Goal: Transaction & Acquisition: Obtain resource

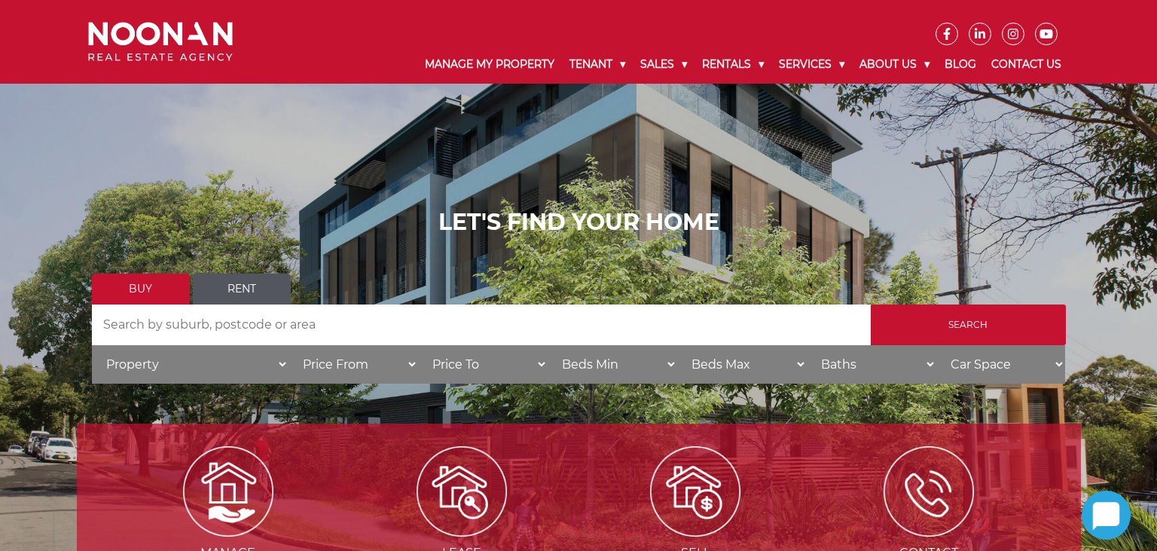
click at [261, 299] on link "Rent" at bounding box center [242, 288] width 98 height 31
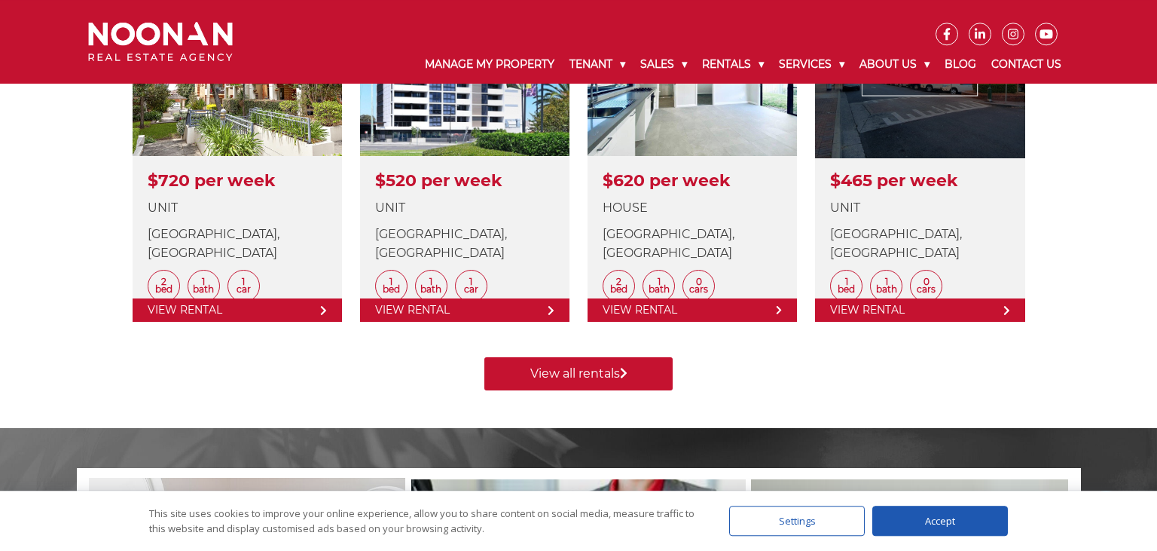
scroll to position [716, 0]
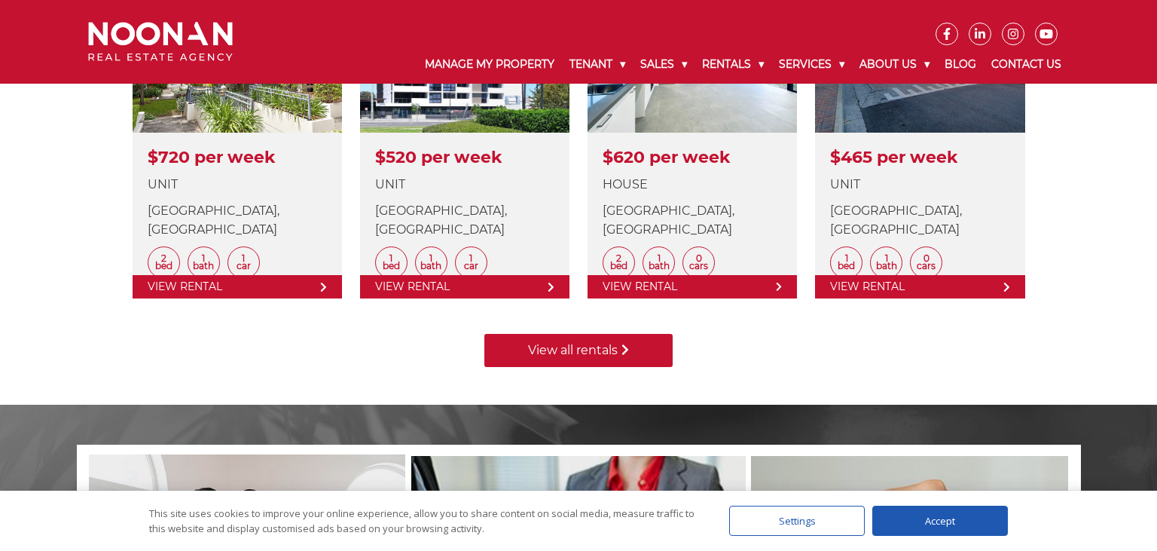
click at [528, 350] on link "View all rentals" at bounding box center [578, 350] width 188 height 33
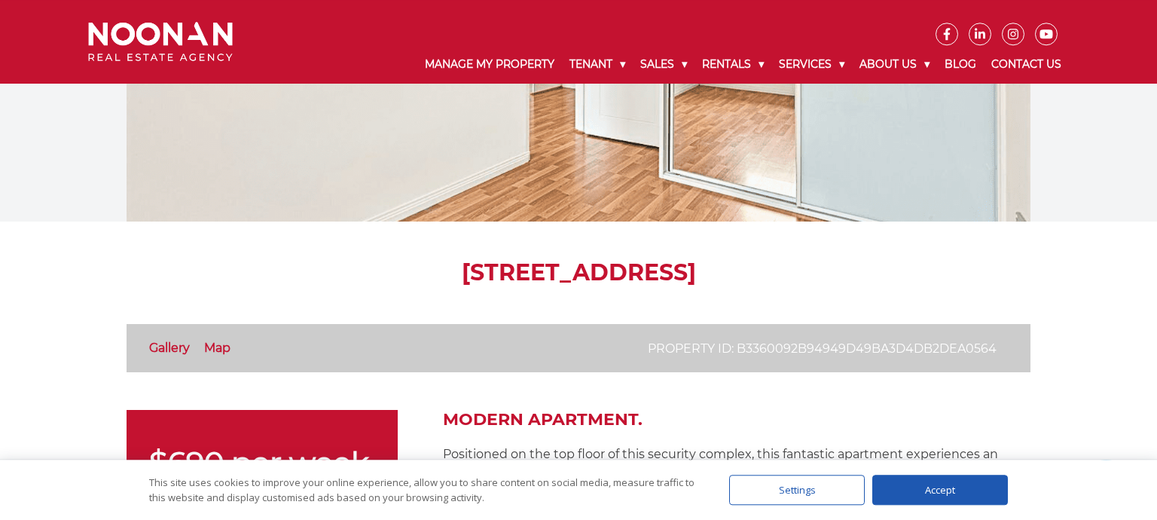
scroll to position [159, 0]
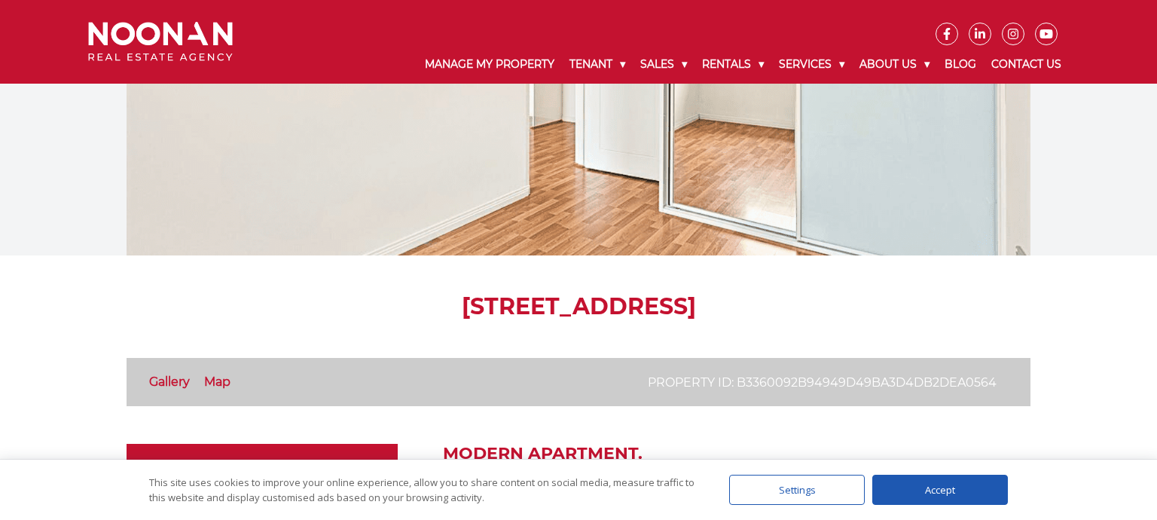
drag, startPoint x: 304, startPoint y: 307, endPoint x: 730, endPoint y: 299, distance: 426.5
click at [730, 299] on h1 "12/8-10 Rutland Street, Allawah NSW 2218" at bounding box center [579, 306] width 904 height 27
copy h1 "12/8-10 Rutland Street, Allawah"
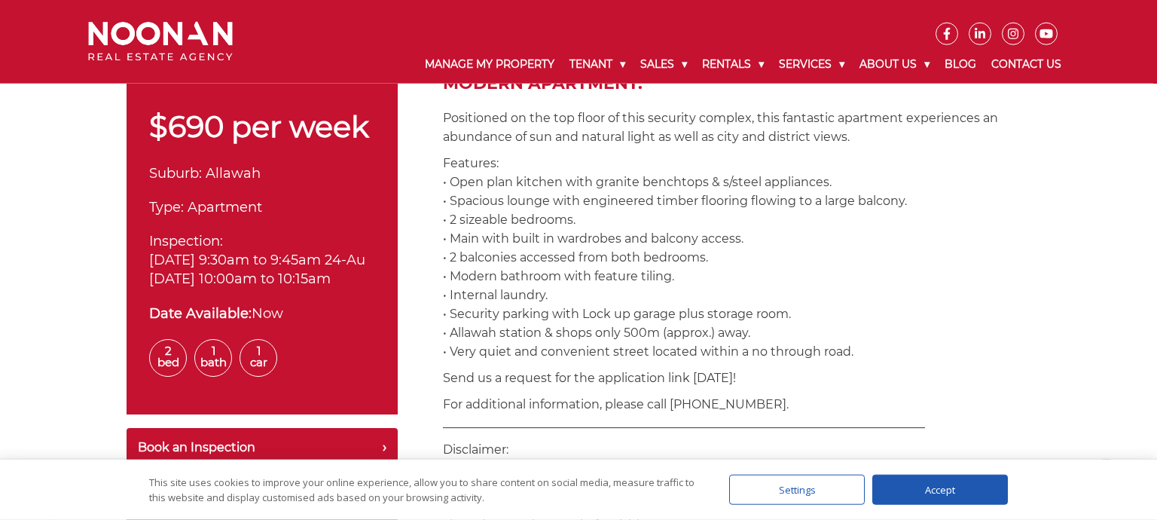
scroll to position [557, 0]
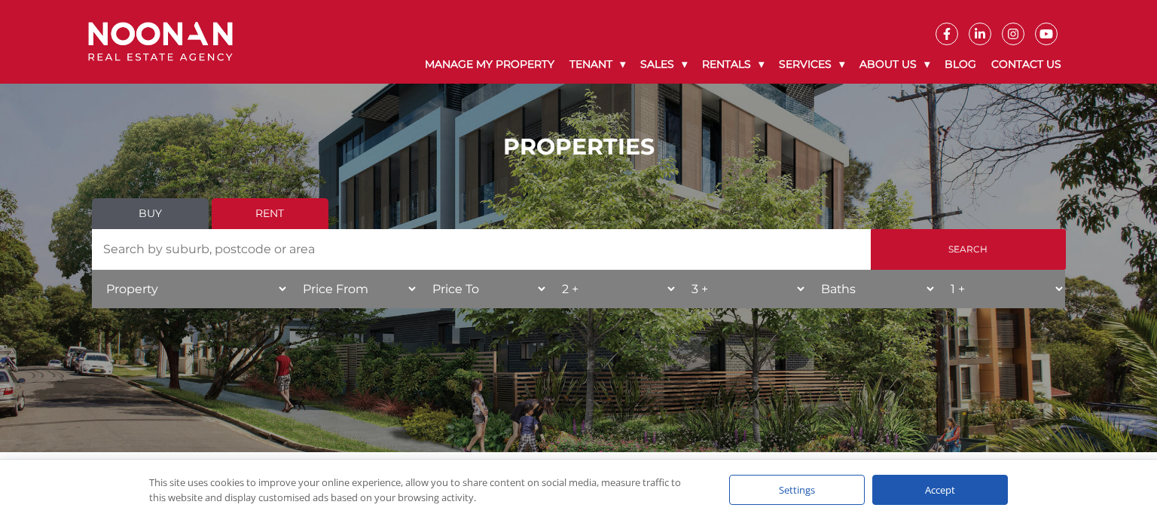
scroll to position [318, 0]
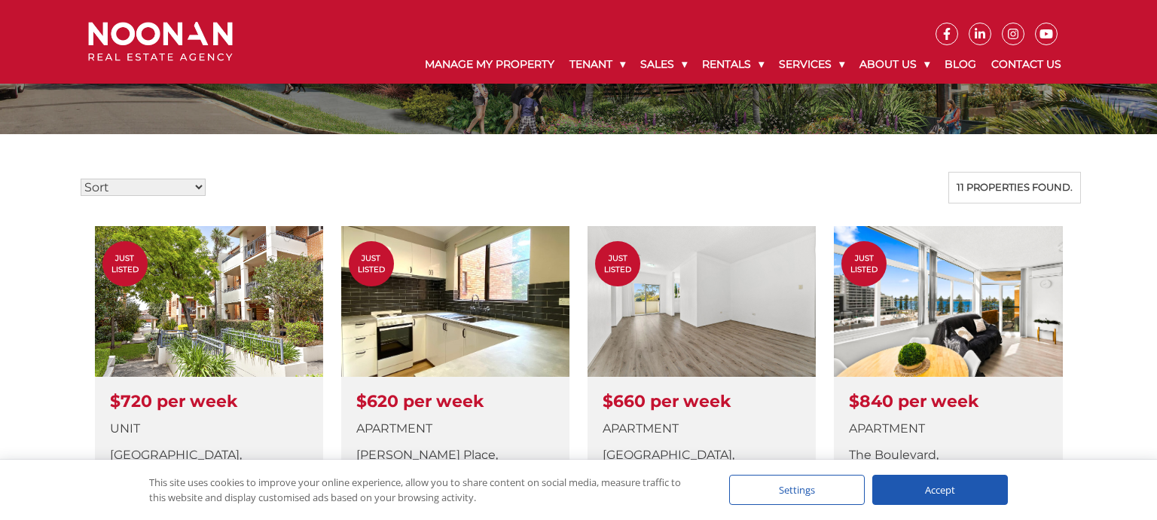
click at [921, 484] on div "Accept" at bounding box center [940, 490] width 136 height 30
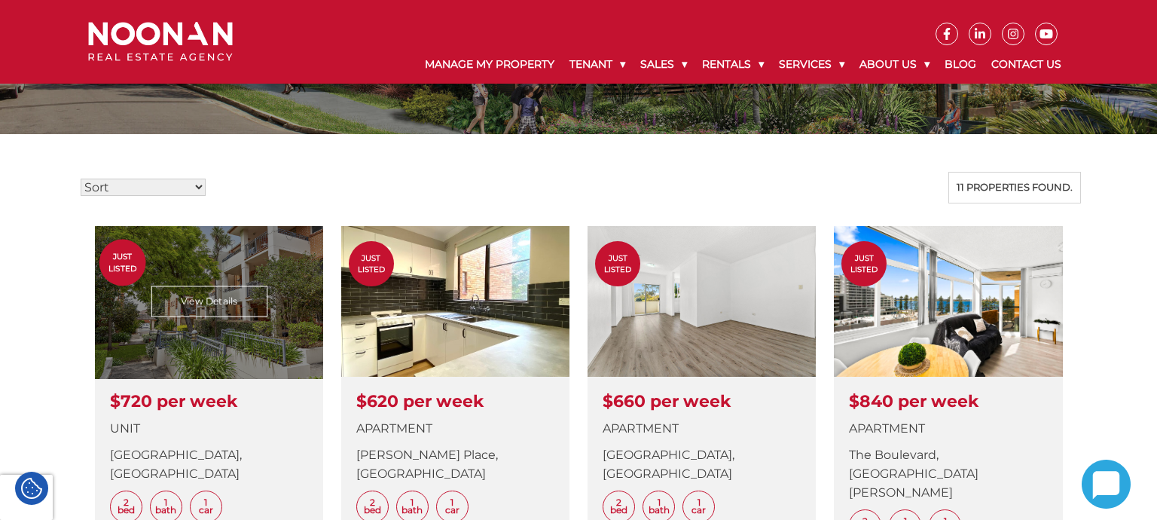
click at [222, 337] on link at bounding box center [209, 393] width 228 height 335
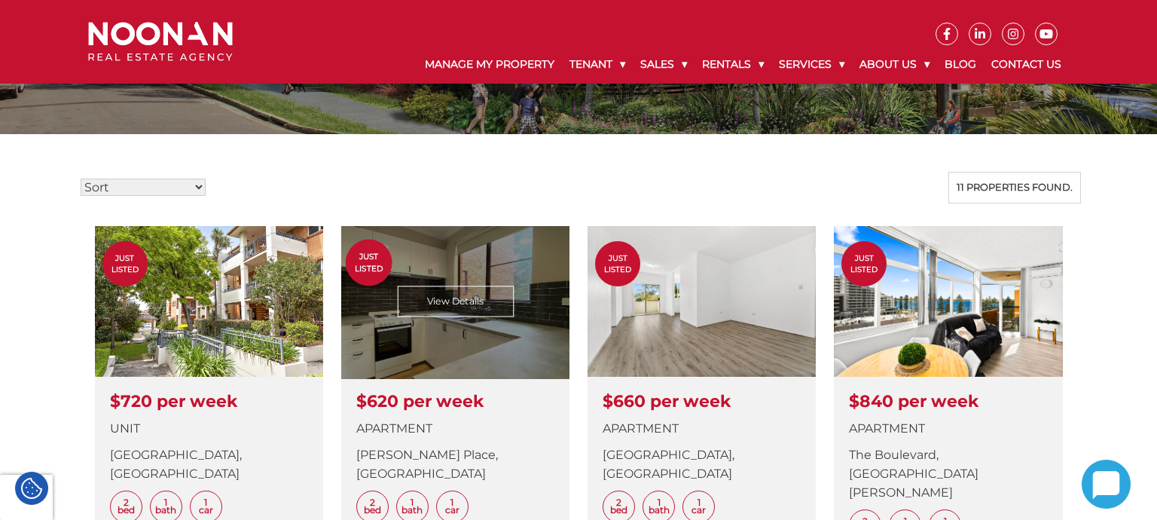
click at [457, 363] on link at bounding box center [455, 393] width 228 height 335
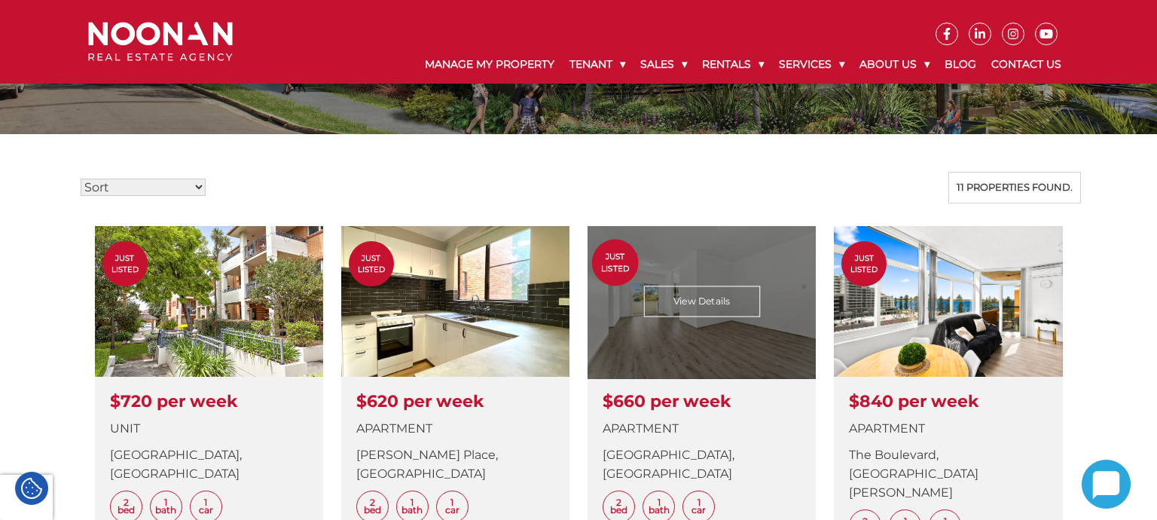
click at [726, 351] on link at bounding box center [702, 393] width 228 height 335
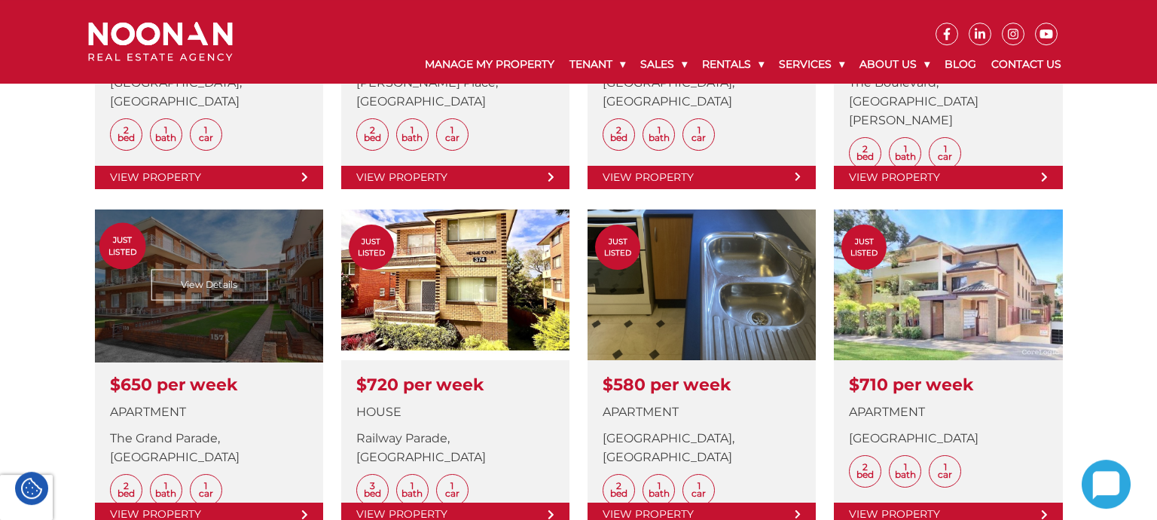
scroll to position [716, 0]
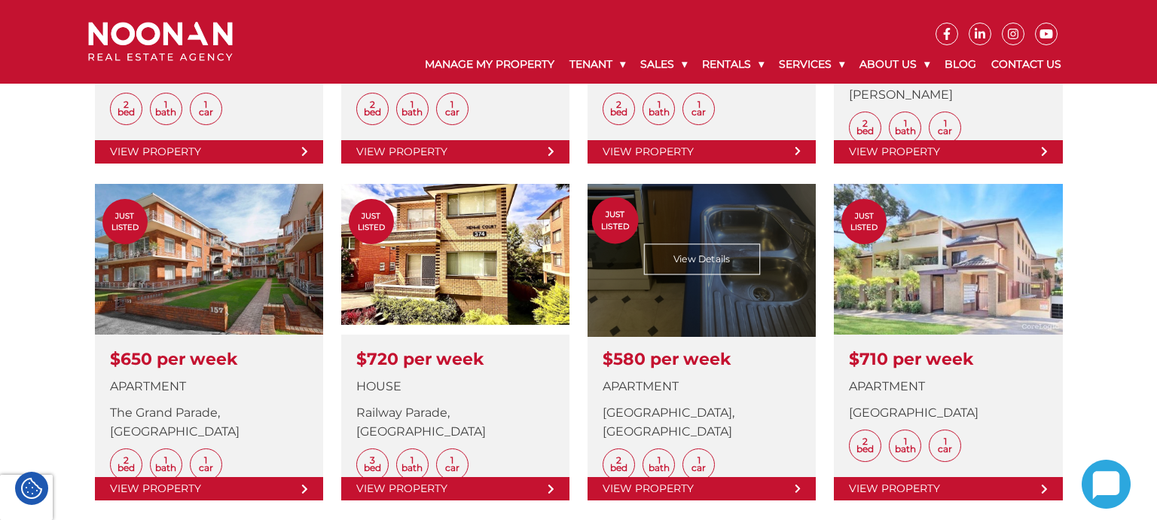
drag, startPoint x: 739, startPoint y: 342, endPoint x: 734, endPoint y: 332, distance: 11.1
click at [737, 338] on link at bounding box center [702, 342] width 228 height 316
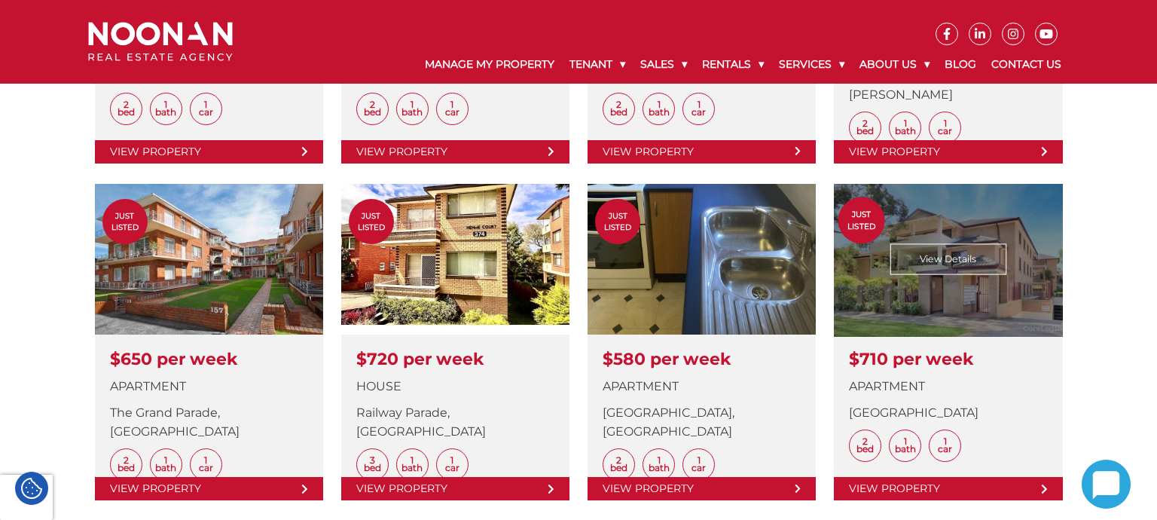
click at [946, 306] on link at bounding box center [948, 342] width 228 height 316
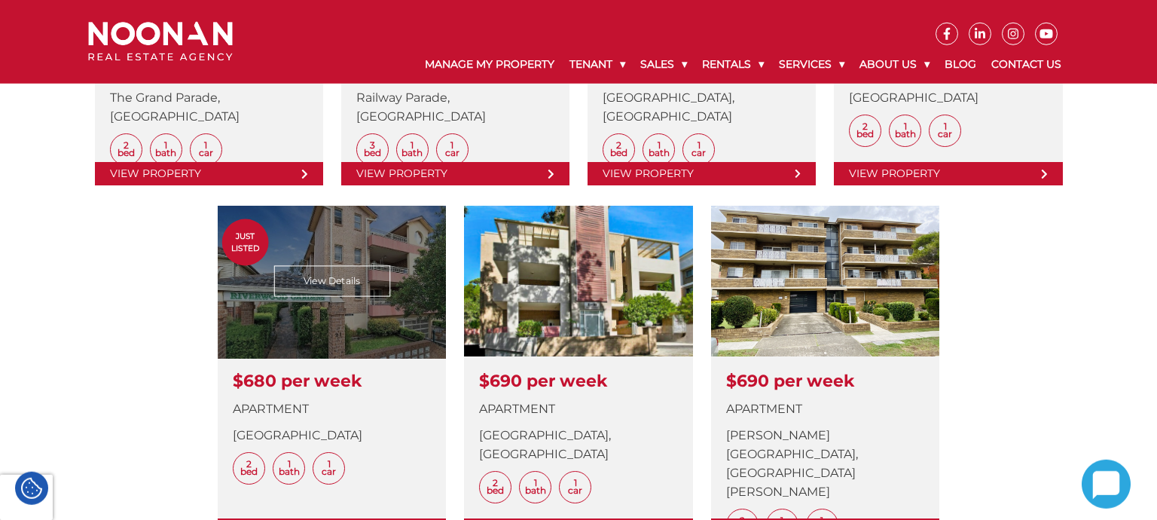
scroll to position [1034, 0]
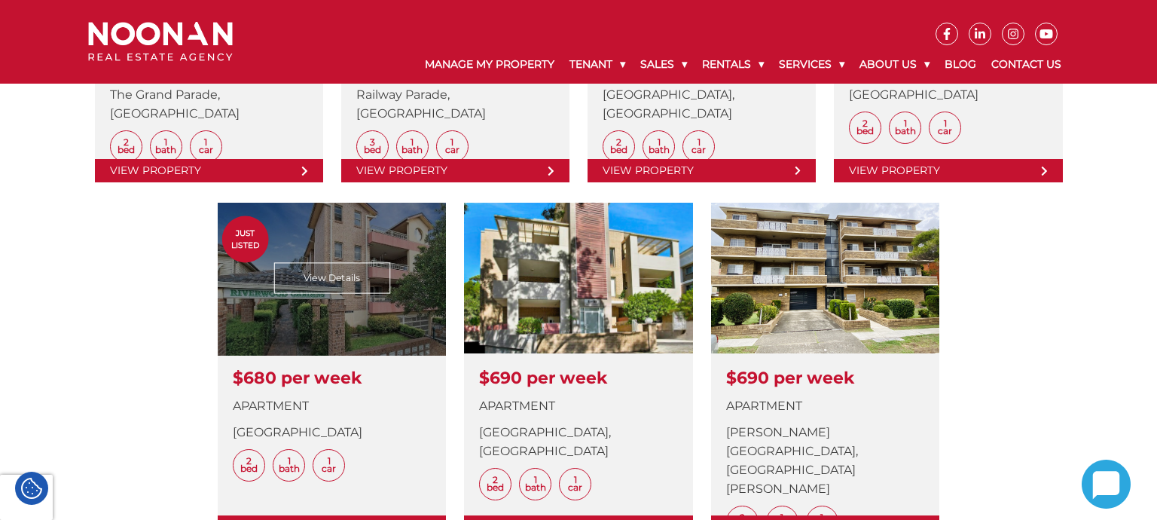
click at [332, 329] on link at bounding box center [332, 370] width 228 height 335
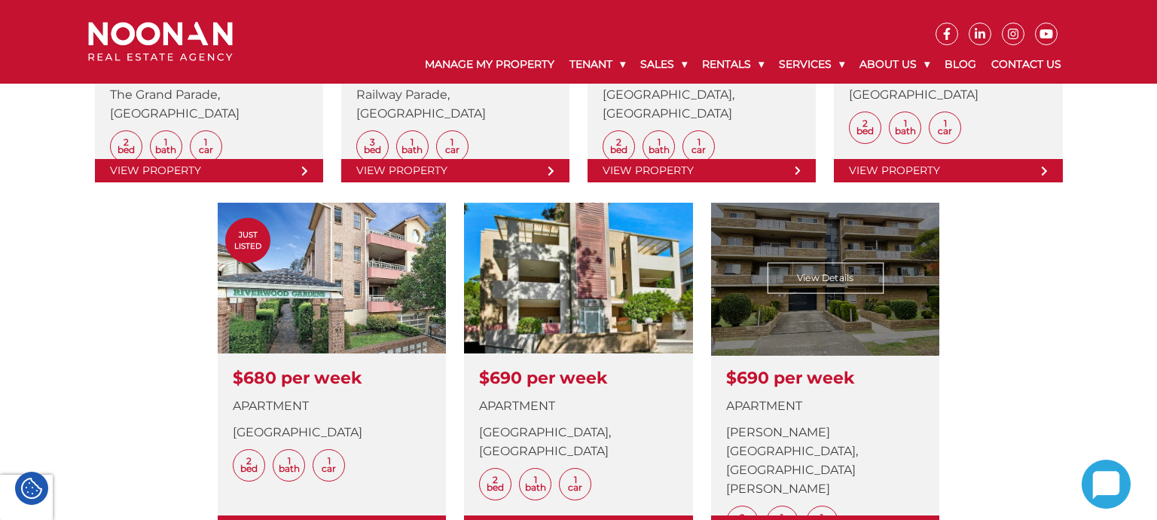
click at [823, 301] on link at bounding box center [825, 370] width 228 height 335
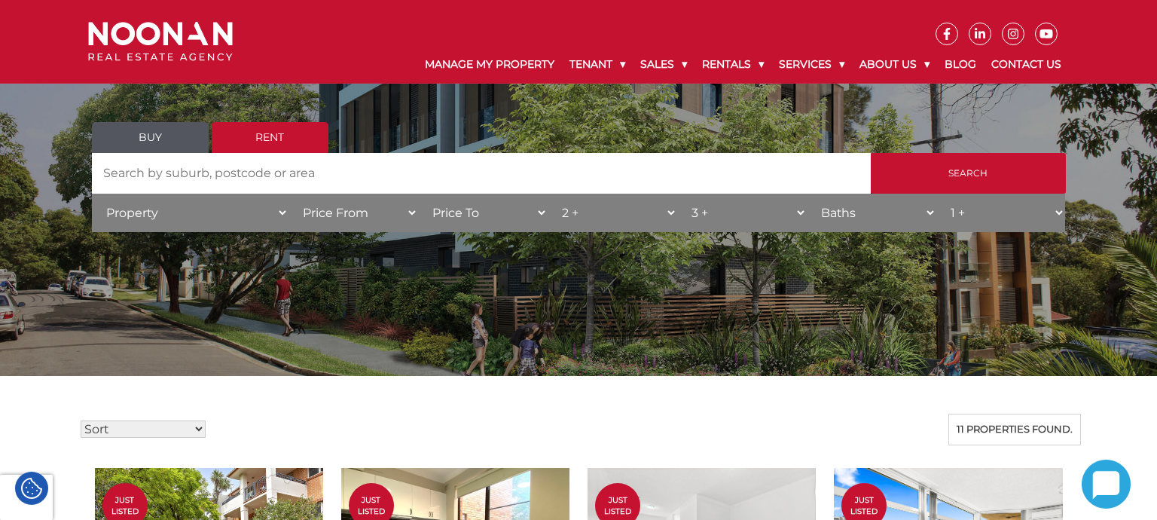
scroll to position [0, 0]
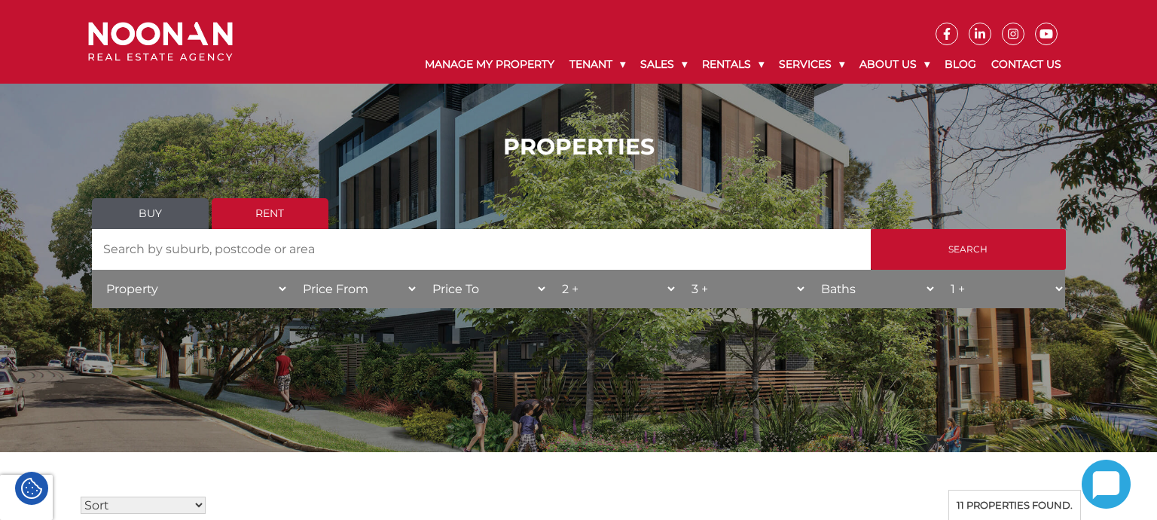
click at [418, 270] on select "Price To $50 $100 $150 $200 $250 $300 $350 $400 $450 $500 $550 $600 $650 $700 $…" at bounding box center [483, 289] width 130 height 38
select select "800"
click option "$800" at bounding box center [0, 0] width 0 height 0
click at [972, 252] on input "Search" at bounding box center [968, 249] width 195 height 41
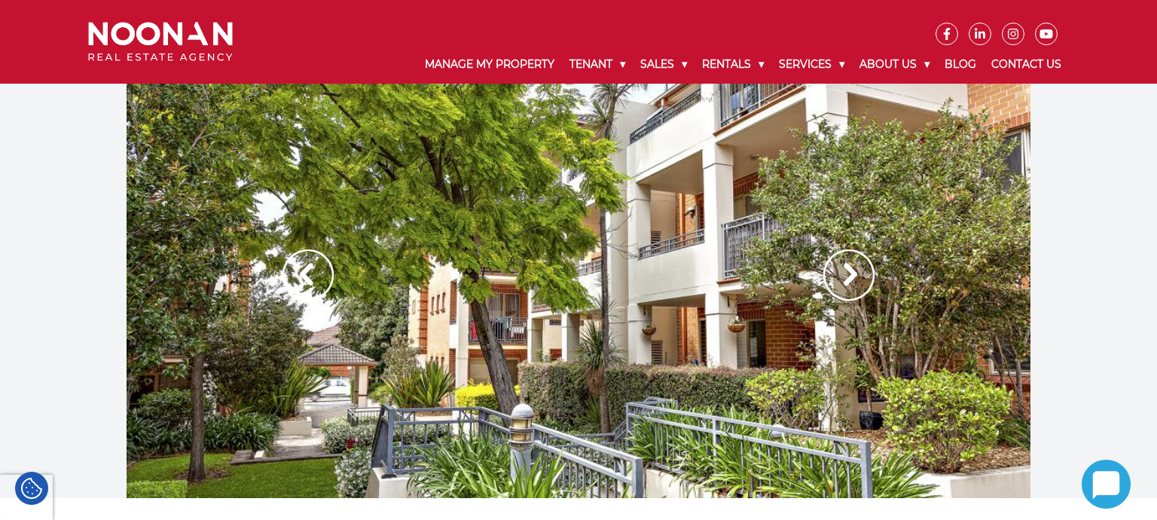
click at [845, 284] on img at bounding box center [848, 274] width 51 height 51
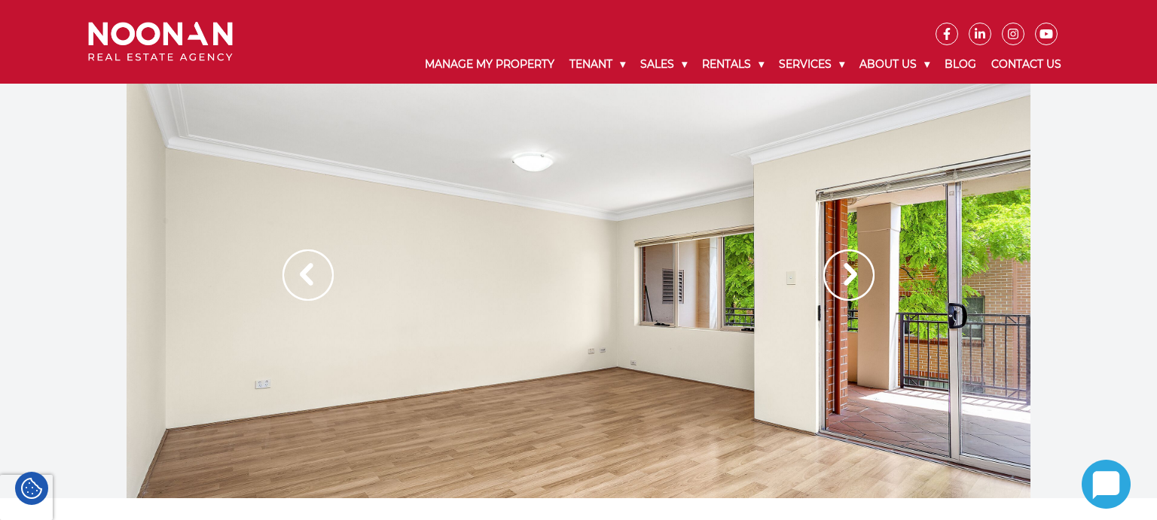
click at [845, 284] on img at bounding box center [848, 274] width 51 height 51
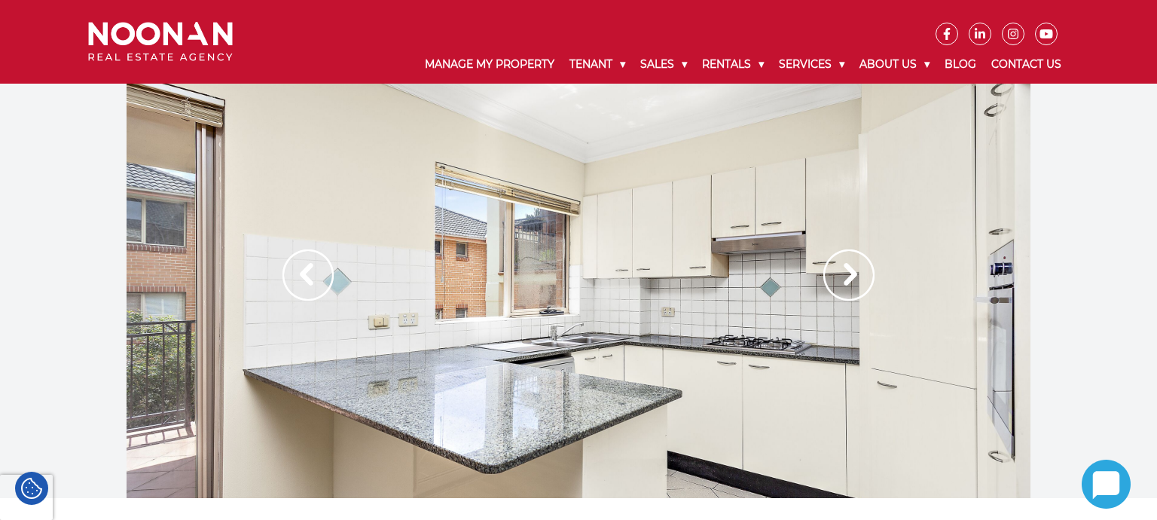
click at [845, 284] on img at bounding box center [848, 274] width 51 height 51
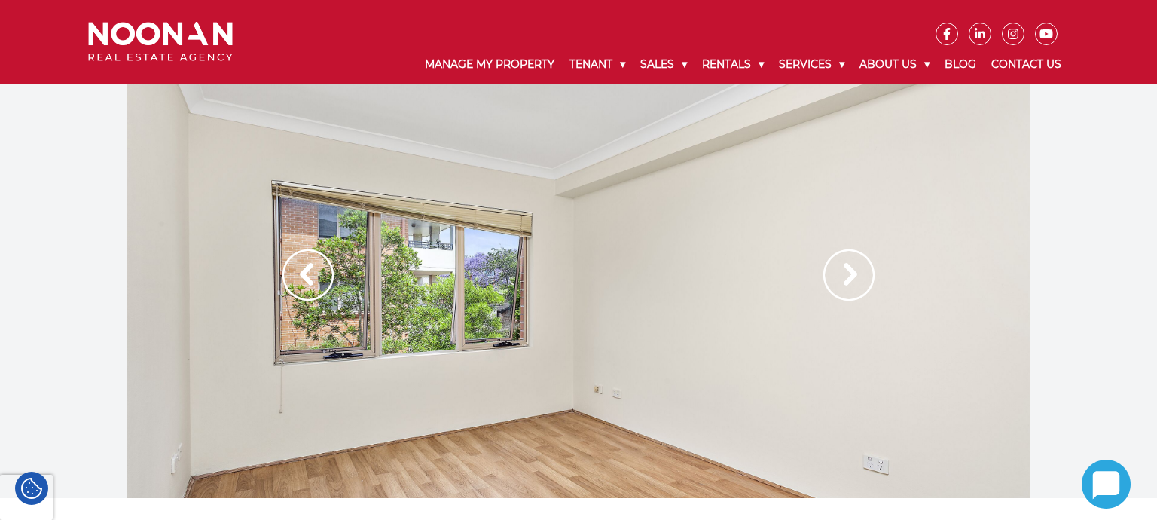
click at [845, 284] on img at bounding box center [848, 274] width 51 height 51
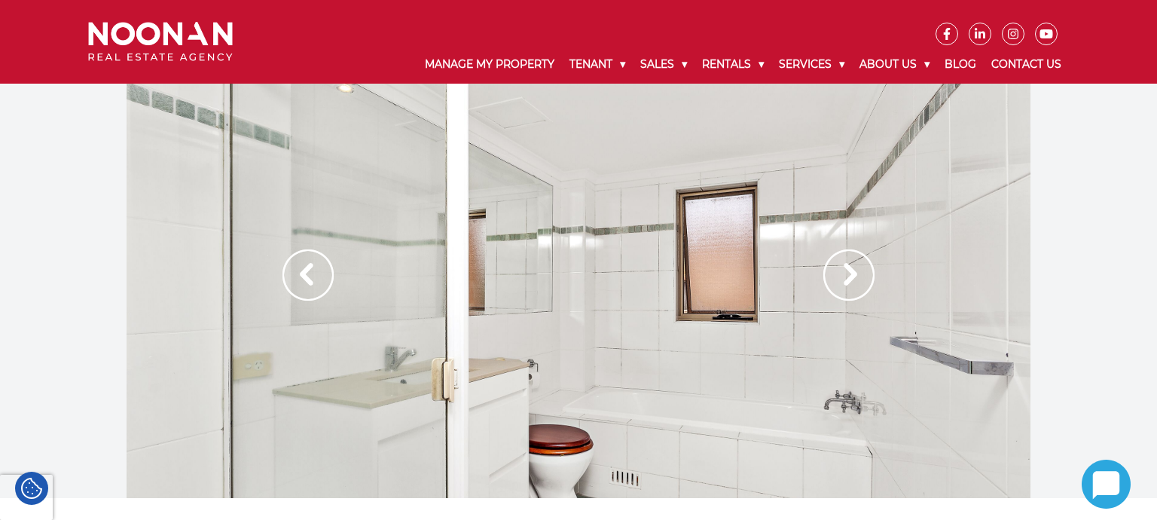
click at [845, 284] on img at bounding box center [848, 274] width 51 height 51
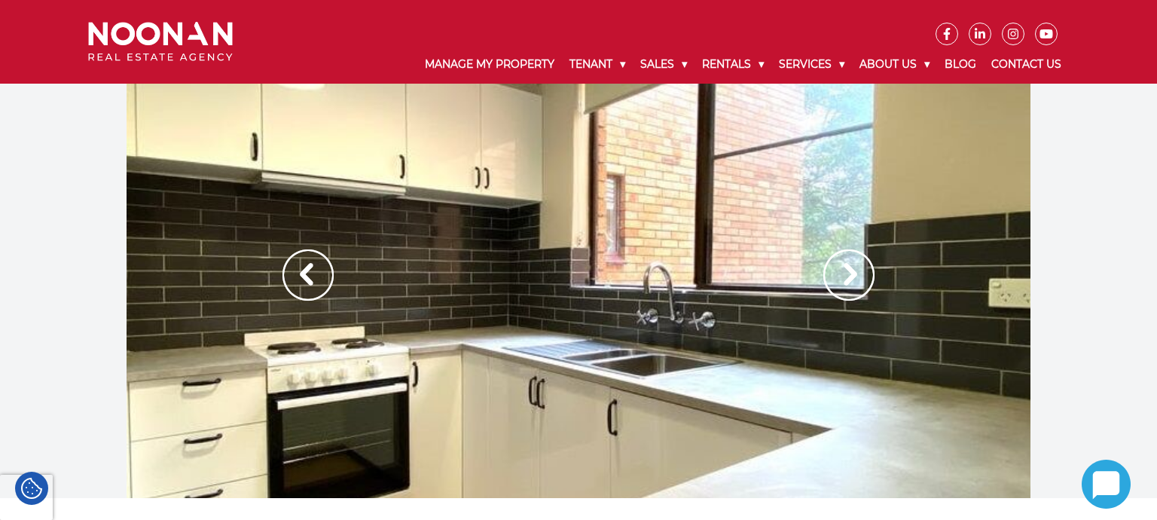
click at [991, 298] on div at bounding box center [579, 291] width 904 height 414
click at [872, 291] on img at bounding box center [848, 274] width 51 height 51
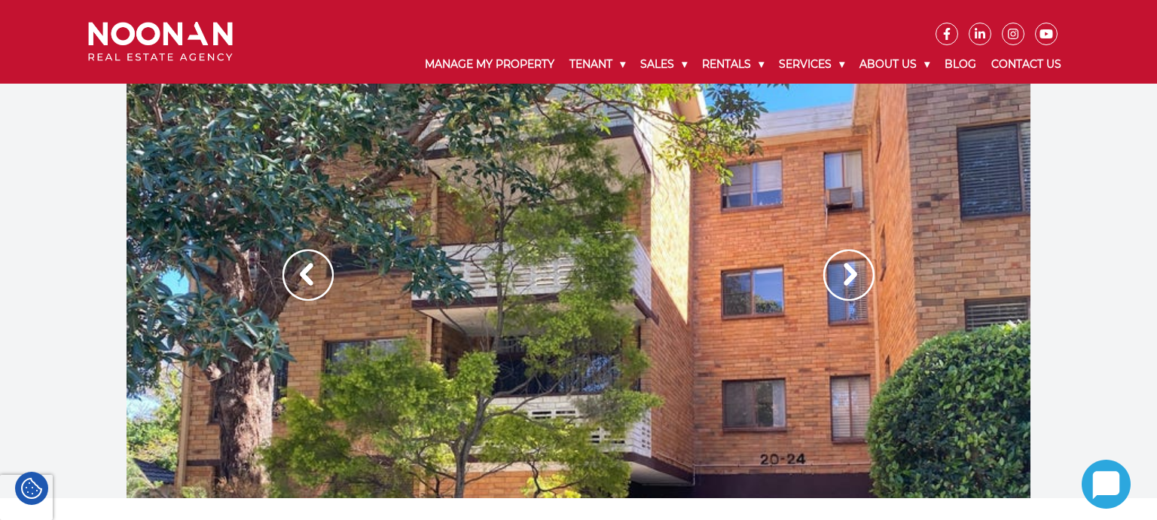
click at [863, 288] on img at bounding box center [848, 274] width 51 height 51
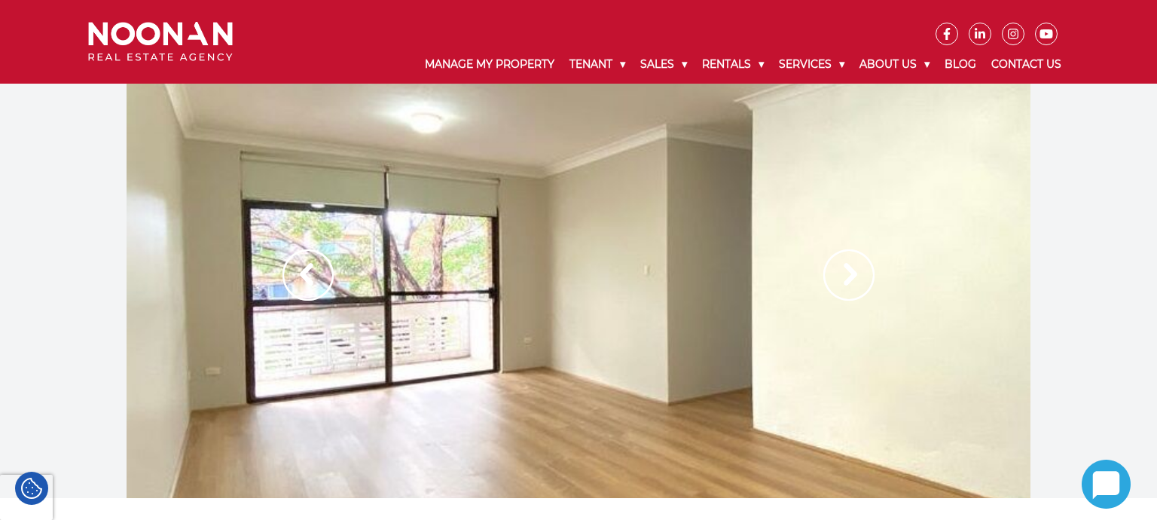
click at [863, 288] on img at bounding box center [848, 274] width 51 height 51
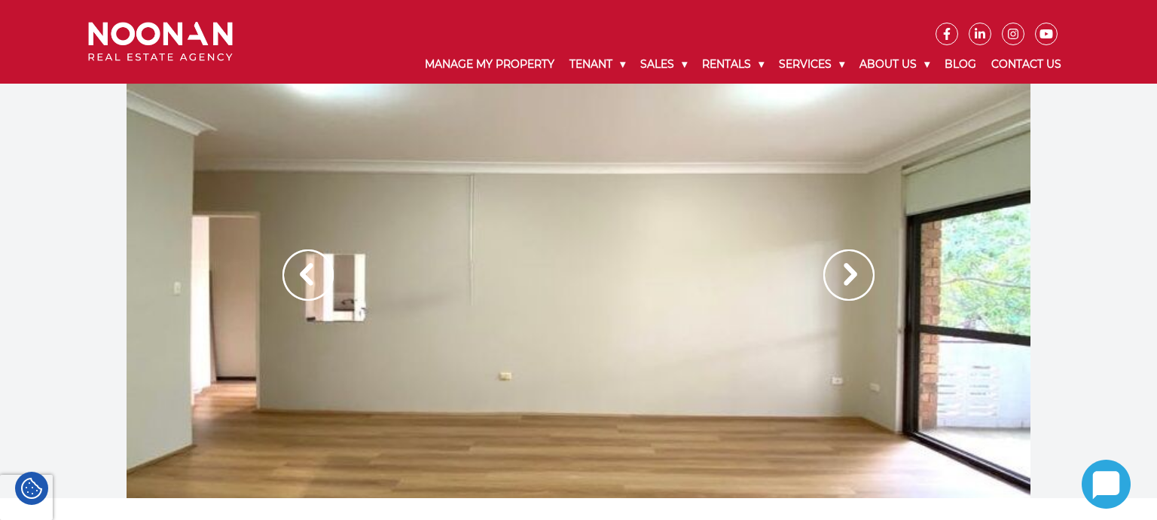
click at [863, 288] on img at bounding box center [848, 274] width 51 height 51
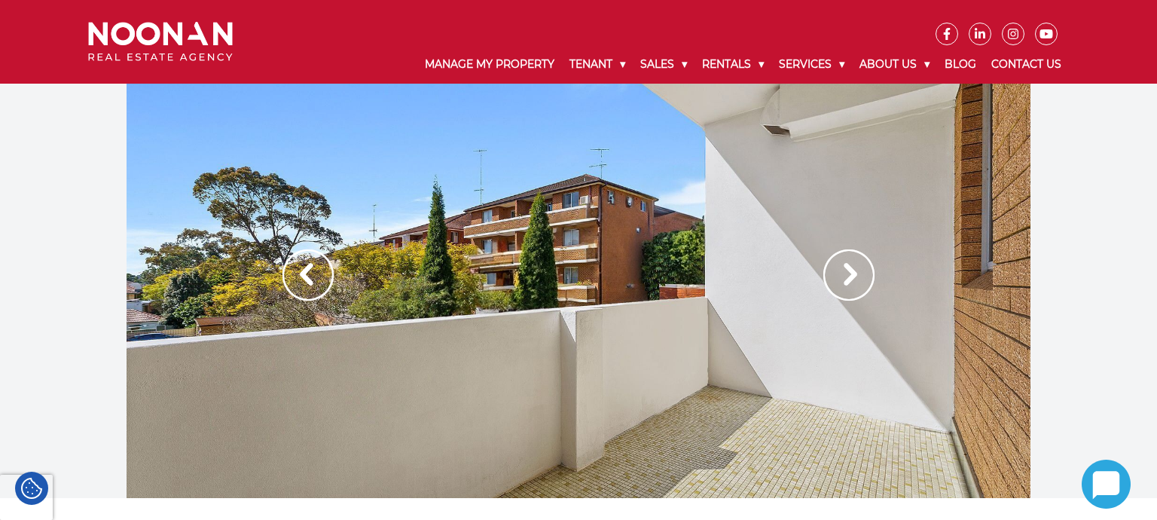
scroll to position [79, 0]
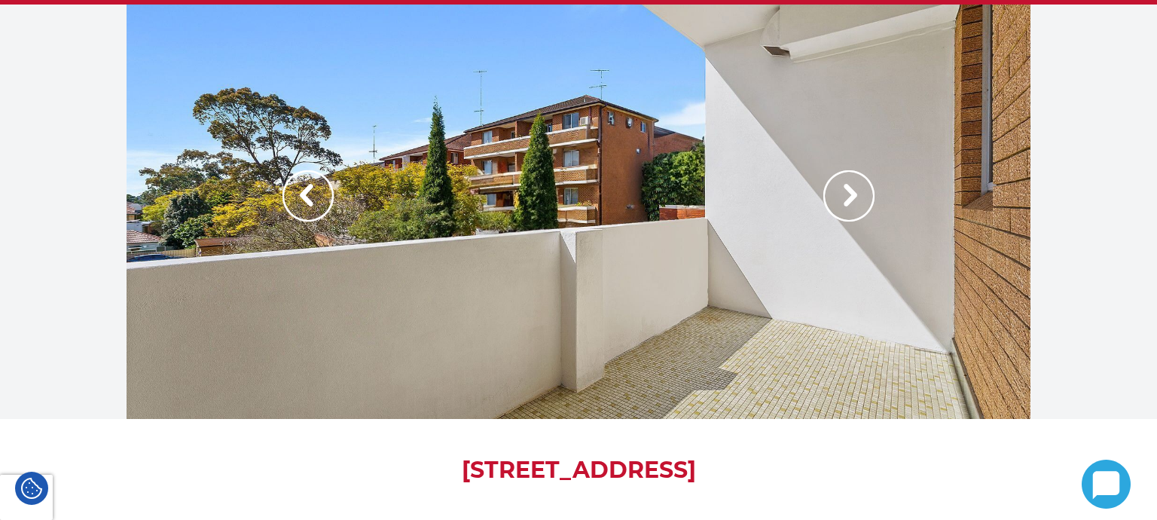
click at [851, 196] on img at bounding box center [848, 195] width 51 height 51
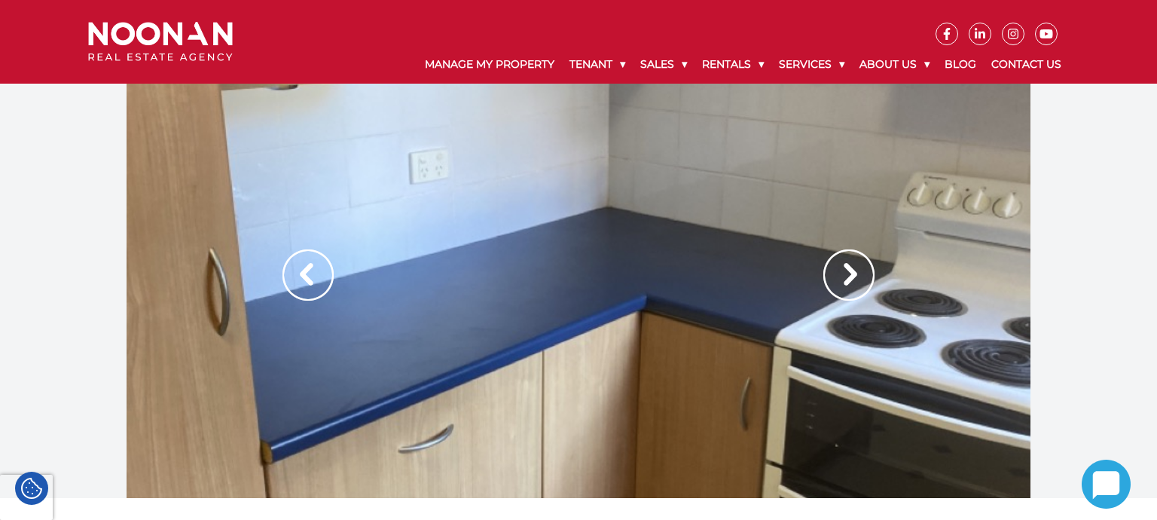
click at [845, 273] on img at bounding box center [848, 274] width 51 height 51
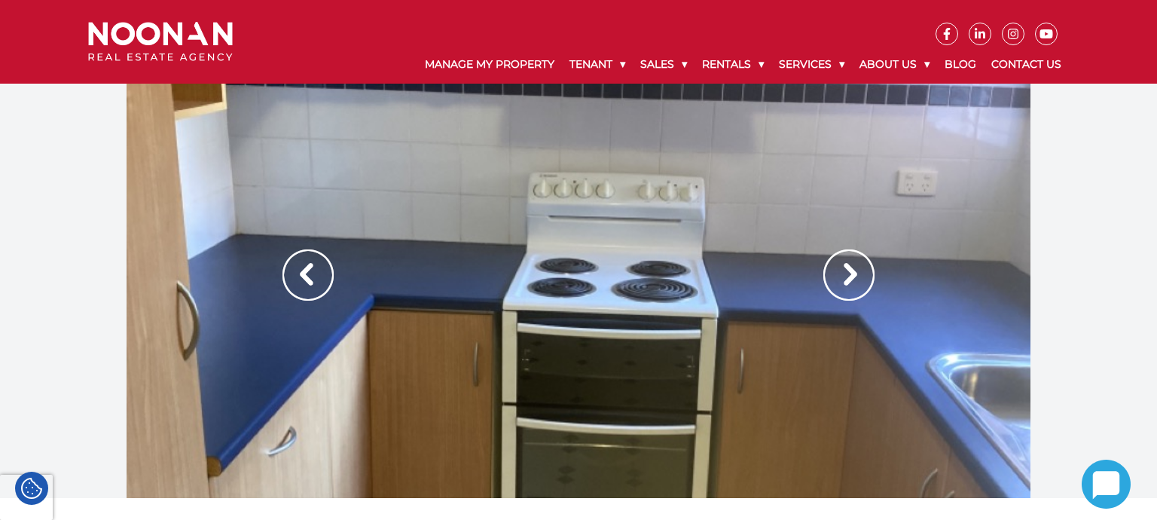
click at [845, 273] on img at bounding box center [848, 274] width 51 height 51
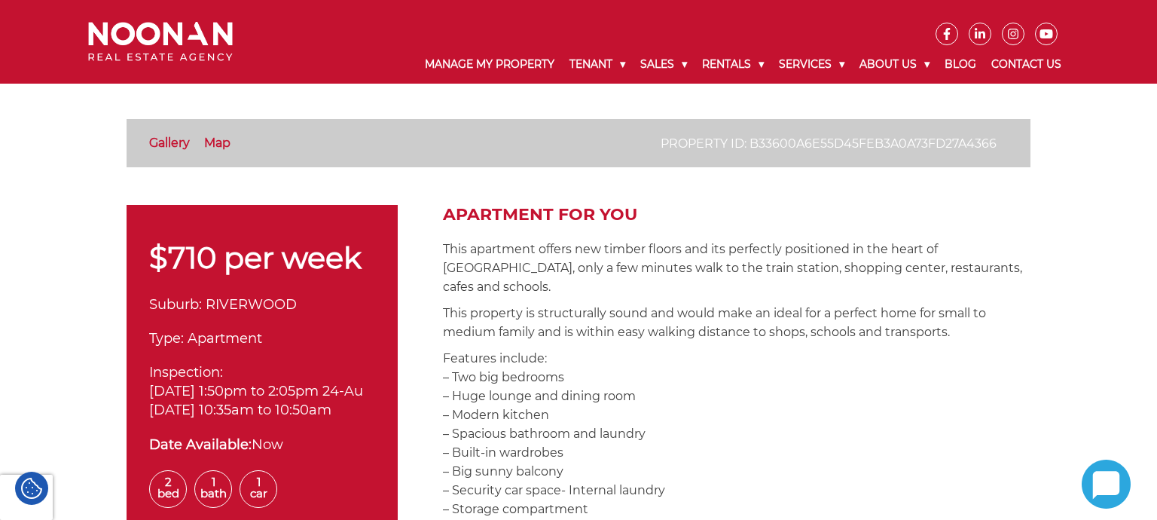
scroll to position [477, 0]
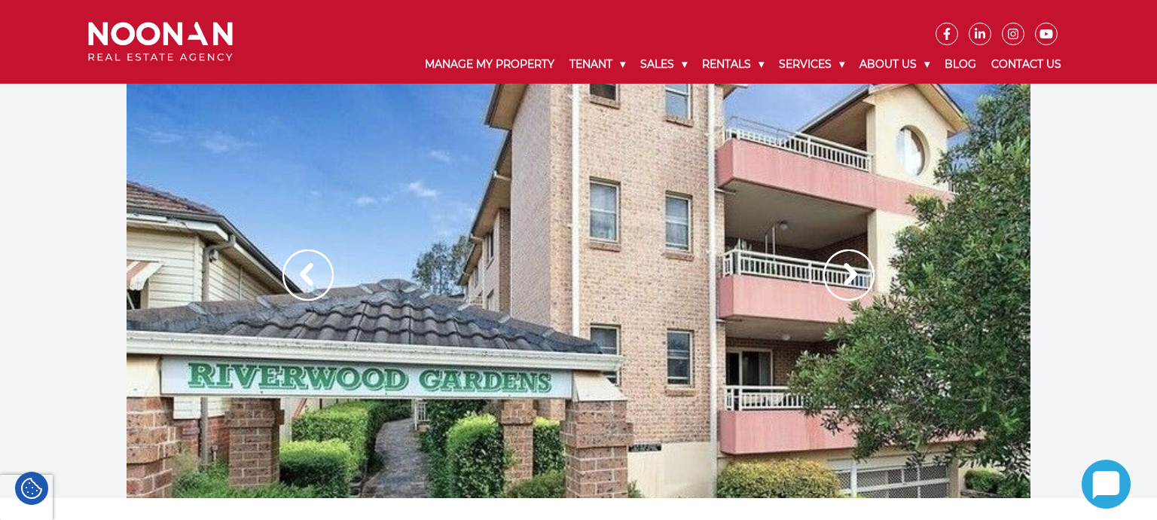
click at [710, 332] on div at bounding box center [579, 291] width 904 height 414
click at [857, 279] on img at bounding box center [848, 274] width 51 height 51
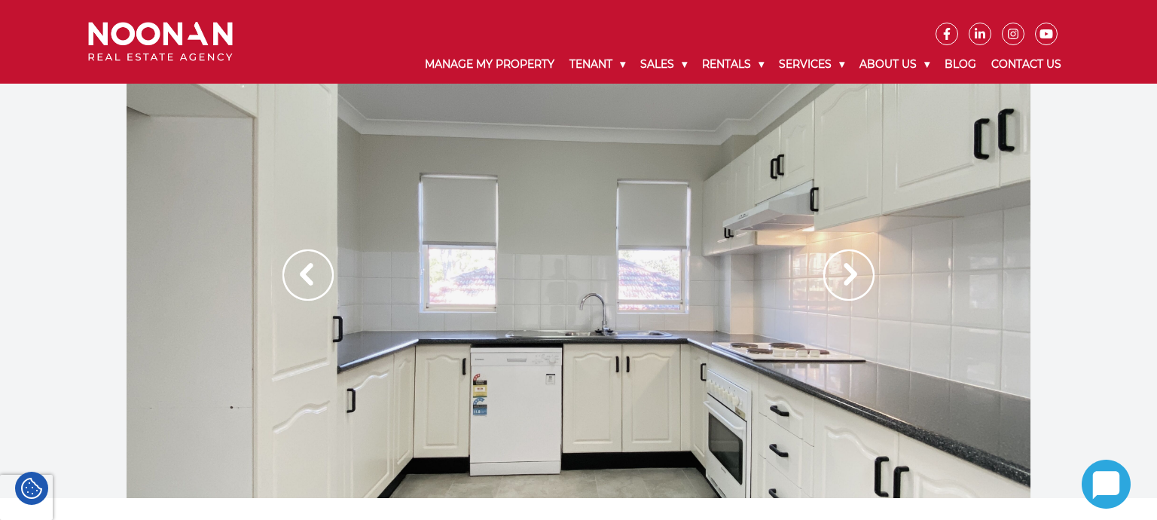
click at [857, 279] on img at bounding box center [848, 274] width 51 height 51
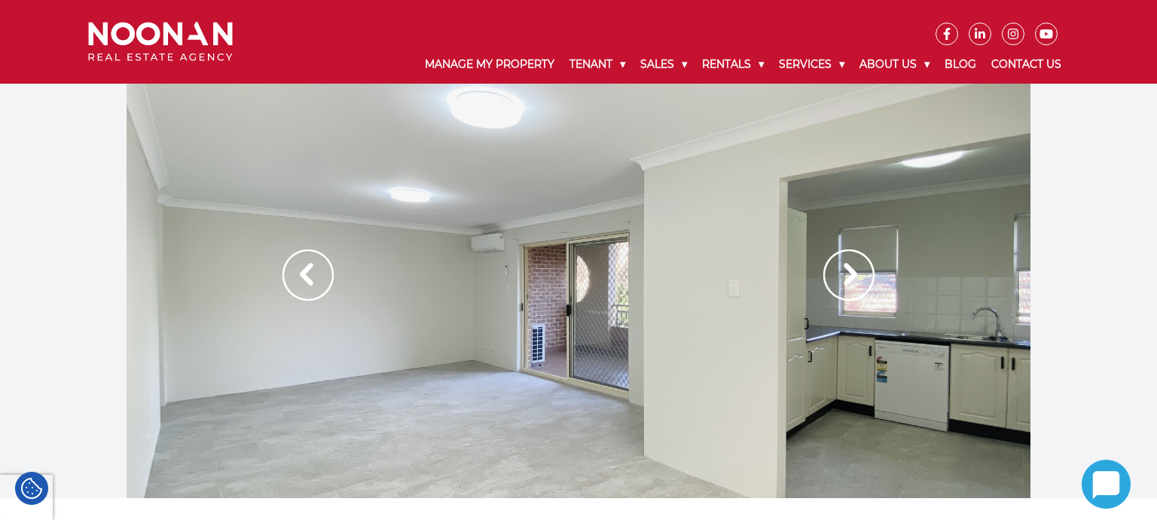
click at [857, 279] on img at bounding box center [848, 274] width 51 height 51
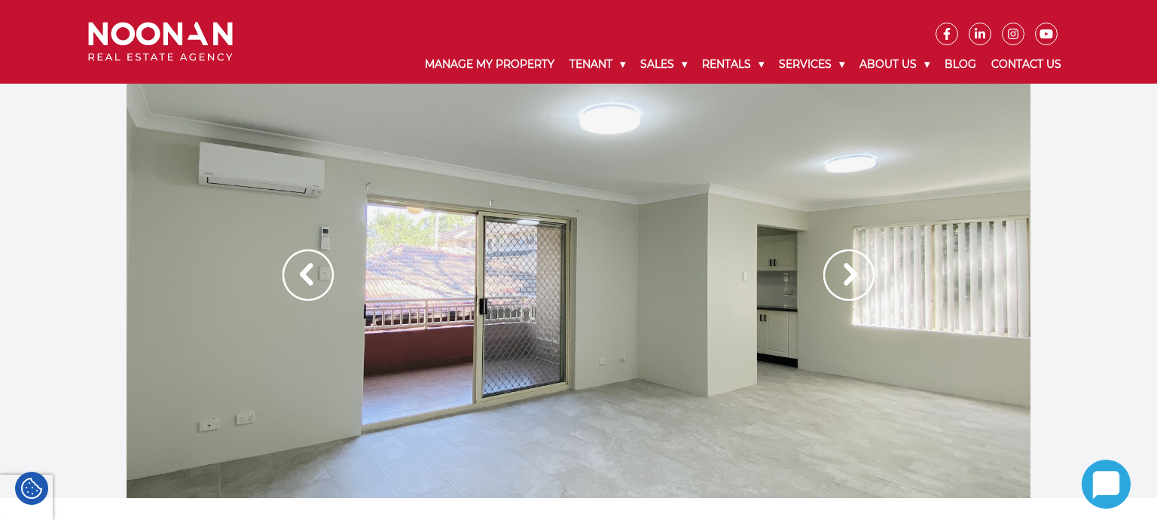
click at [857, 279] on img at bounding box center [848, 274] width 51 height 51
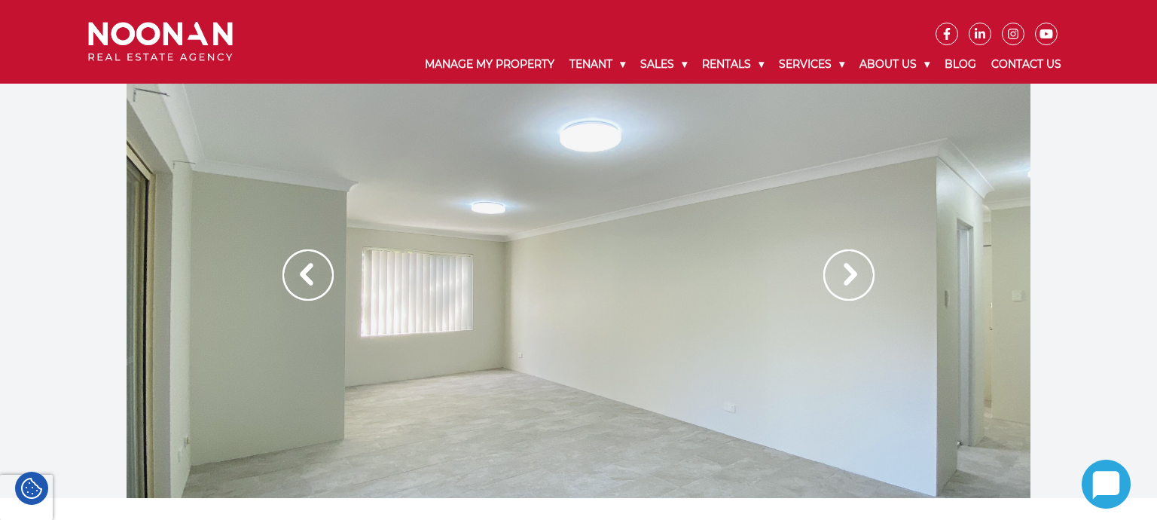
click at [857, 279] on img at bounding box center [848, 274] width 51 height 51
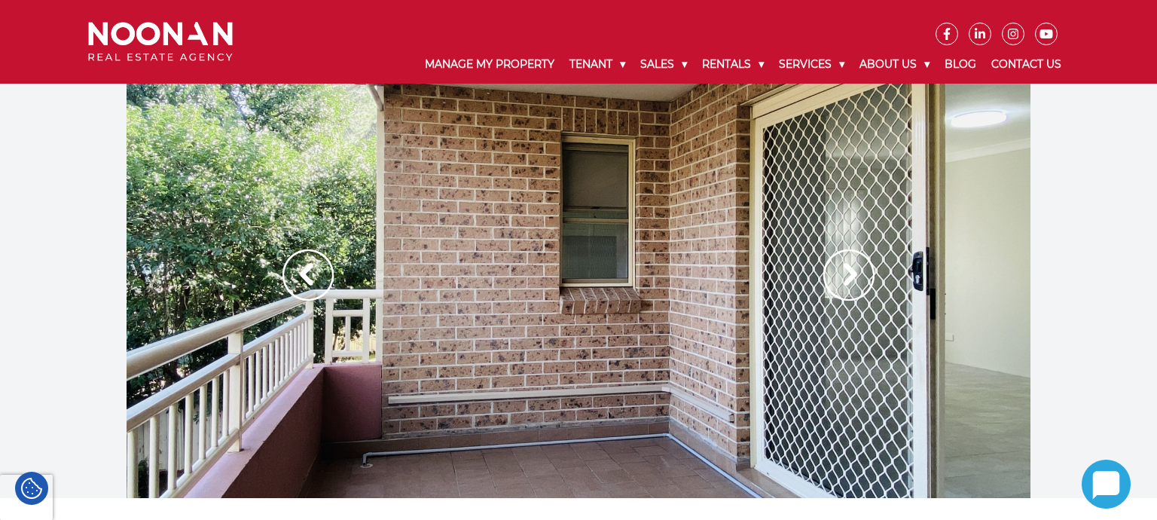
click at [857, 279] on img at bounding box center [848, 274] width 51 height 51
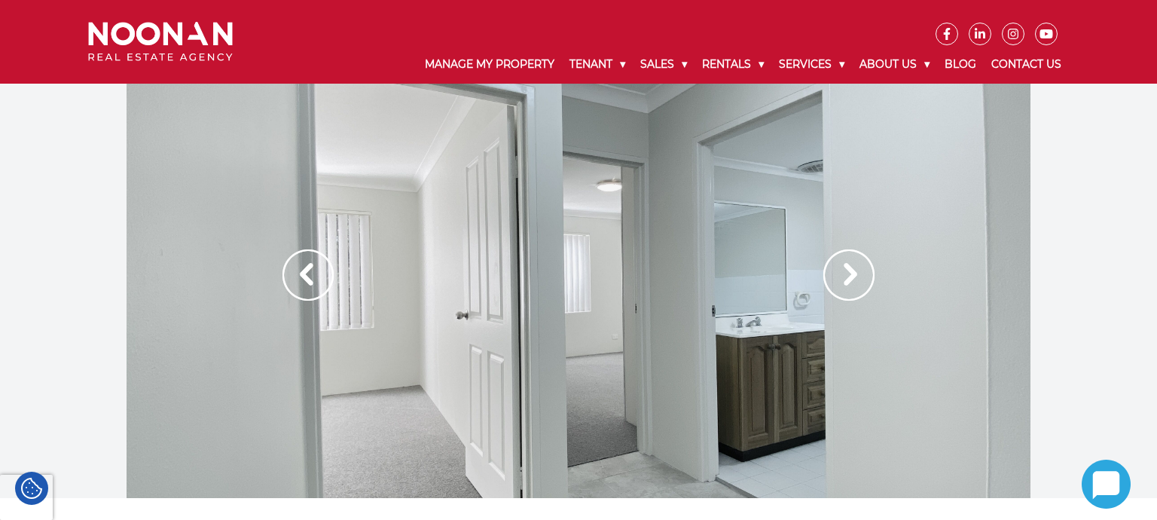
click at [857, 279] on img at bounding box center [848, 274] width 51 height 51
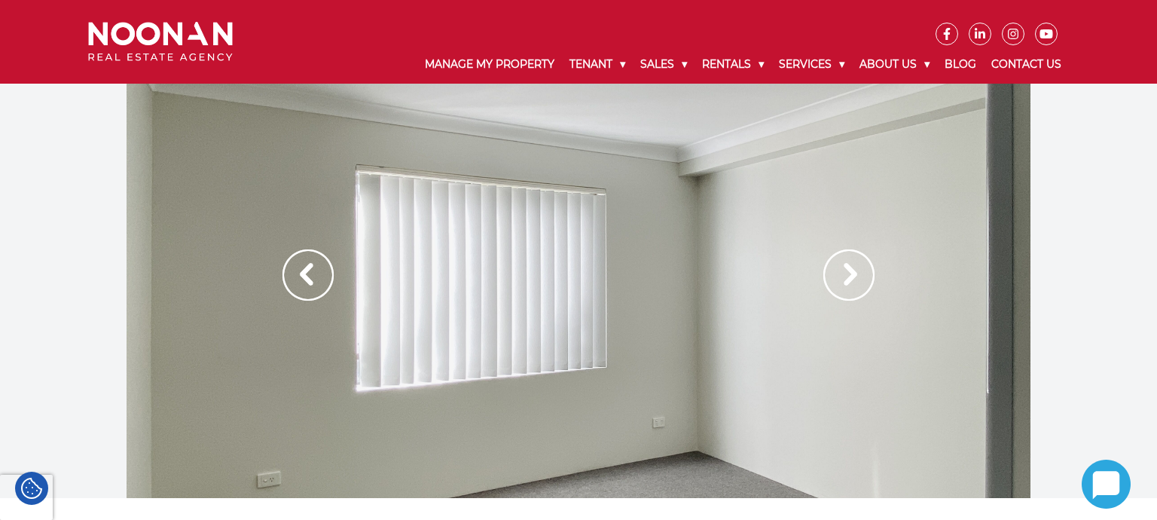
click at [857, 279] on img at bounding box center [848, 274] width 51 height 51
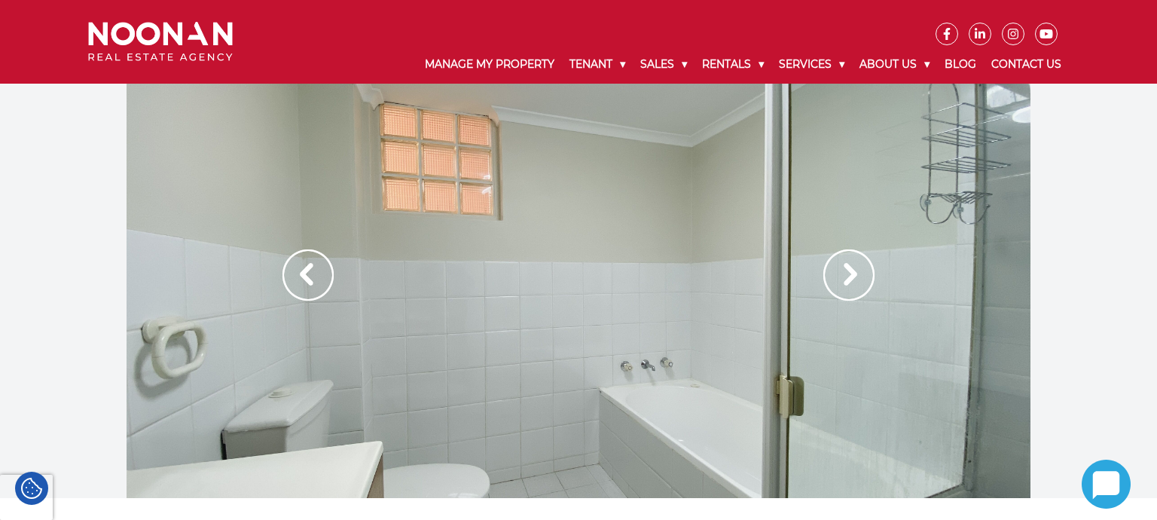
click at [817, 261] on div at bounding box center [579, 291] width 904 height 414
click at [836, 270] on img at bounding box center [848, 274] width 51 height 51
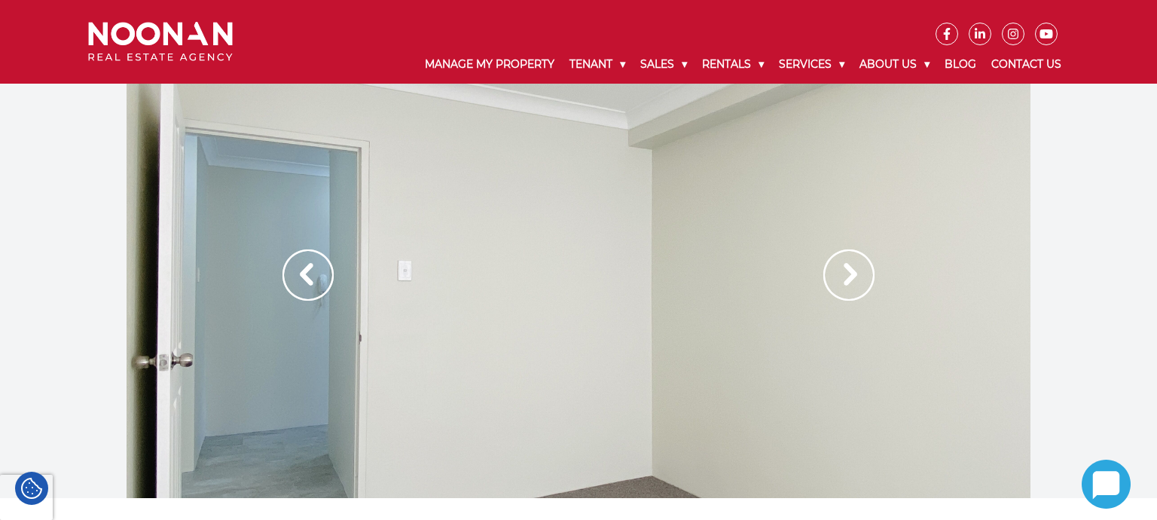
click at [818, 269] on div at bounding box center [579, 291] width 904 height 414
click at [838, 276] on img at bounding box center [848, 274] width 51 height 51
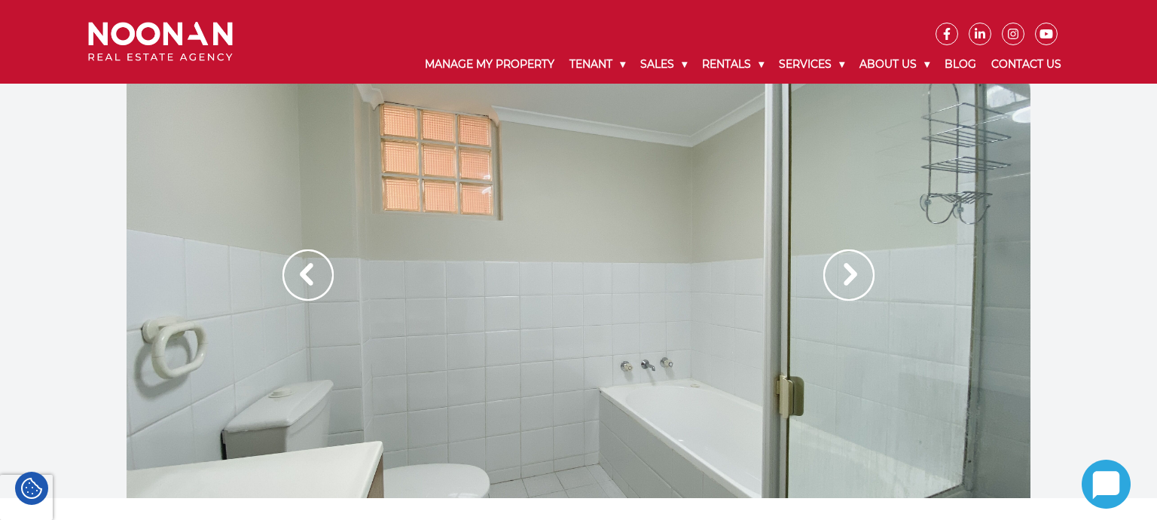
click at [838, 275] on img at bounding box center [848, 274] width 51 height 51
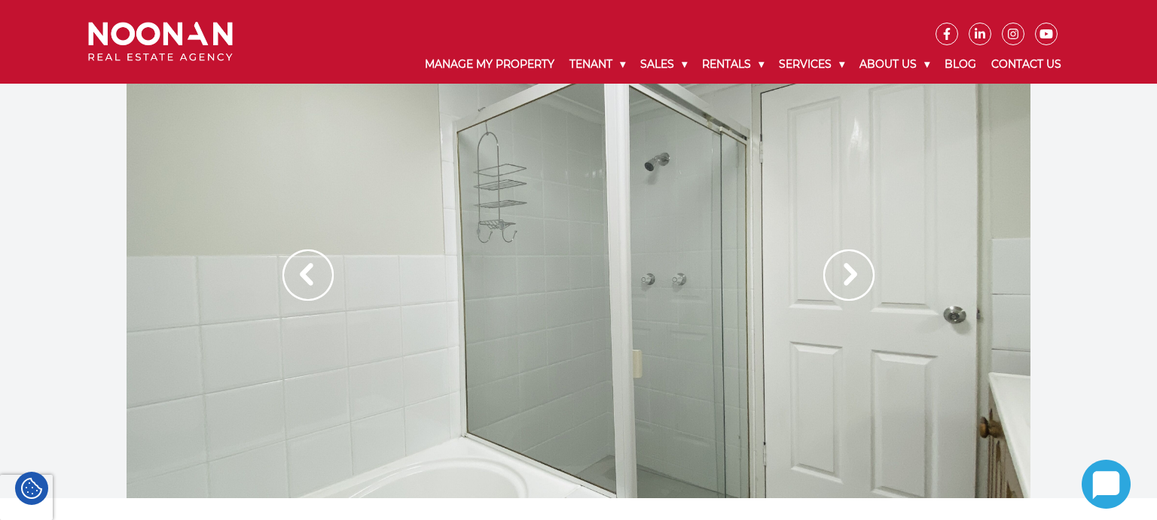
click at [838, 275] on img at bounding box center [848, 274] width 51 height 51
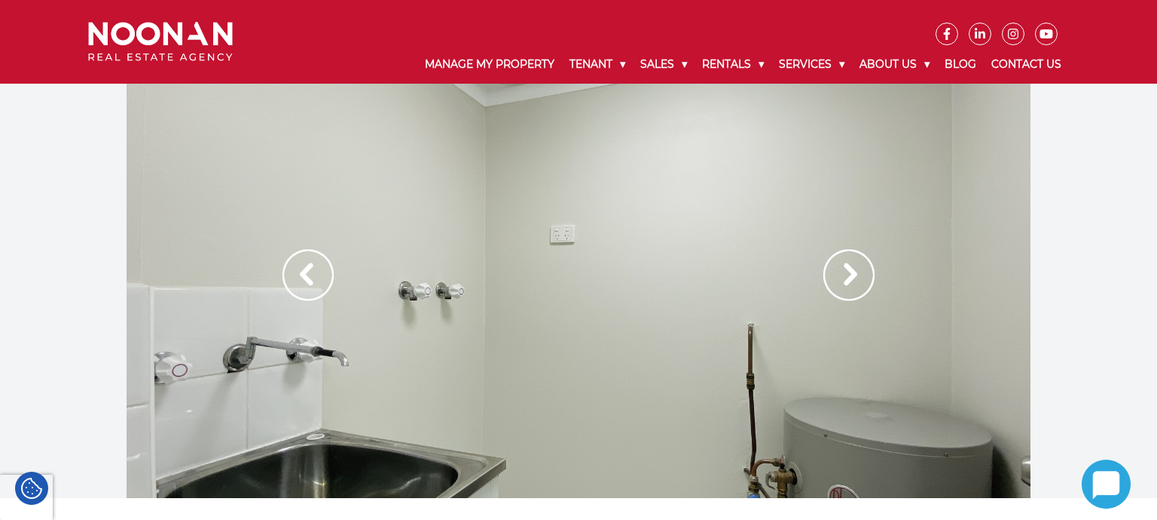
click at [838, 275] on img at bounding box center [848, 274] width 51 height 51
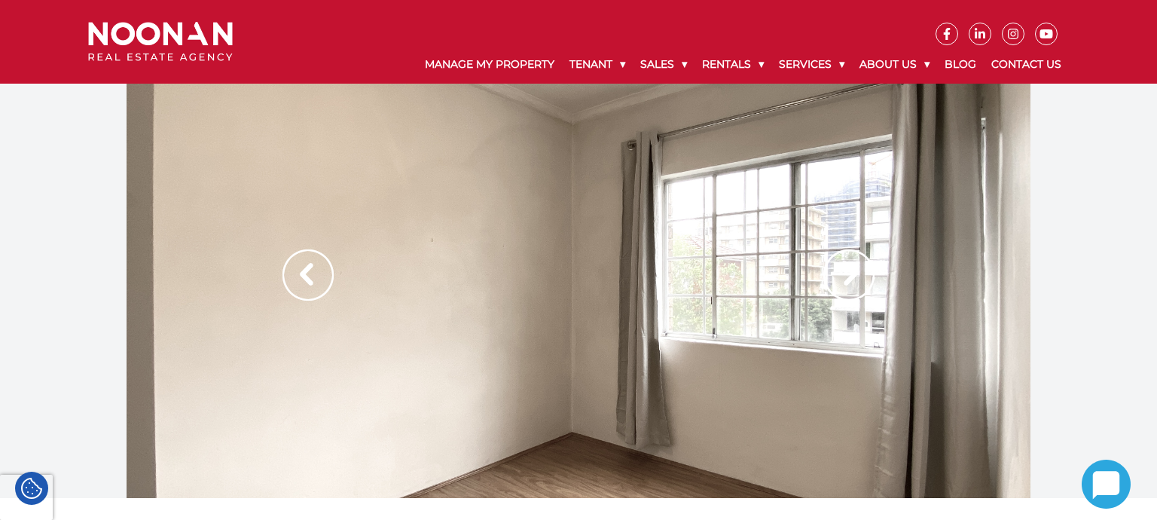
click at [833, 268] on img at bounding box center [848, 274] width 51 height 51
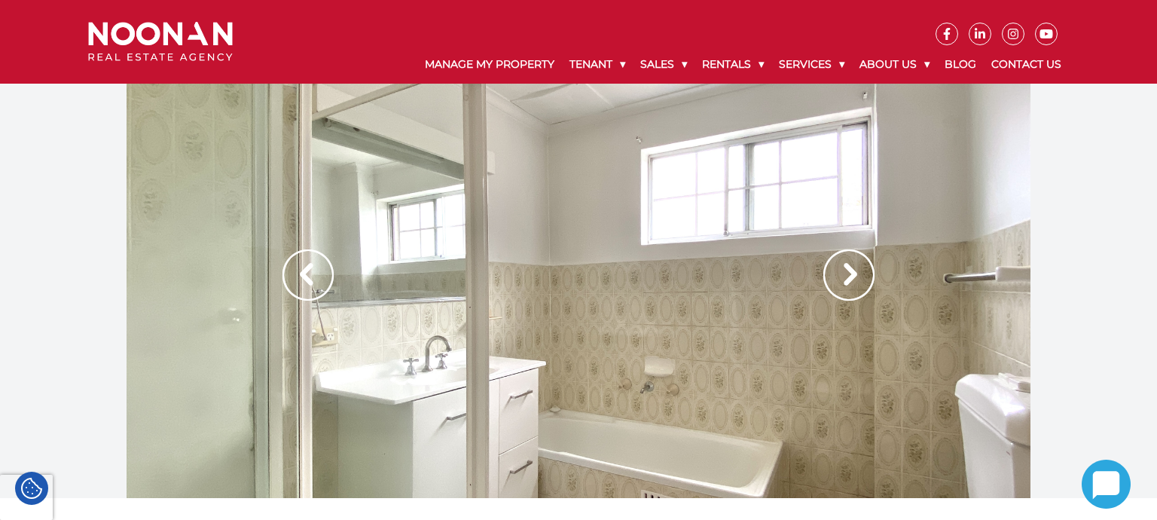
click at [833, 268] on img at bounding box center [848, 274] width 51 height 51
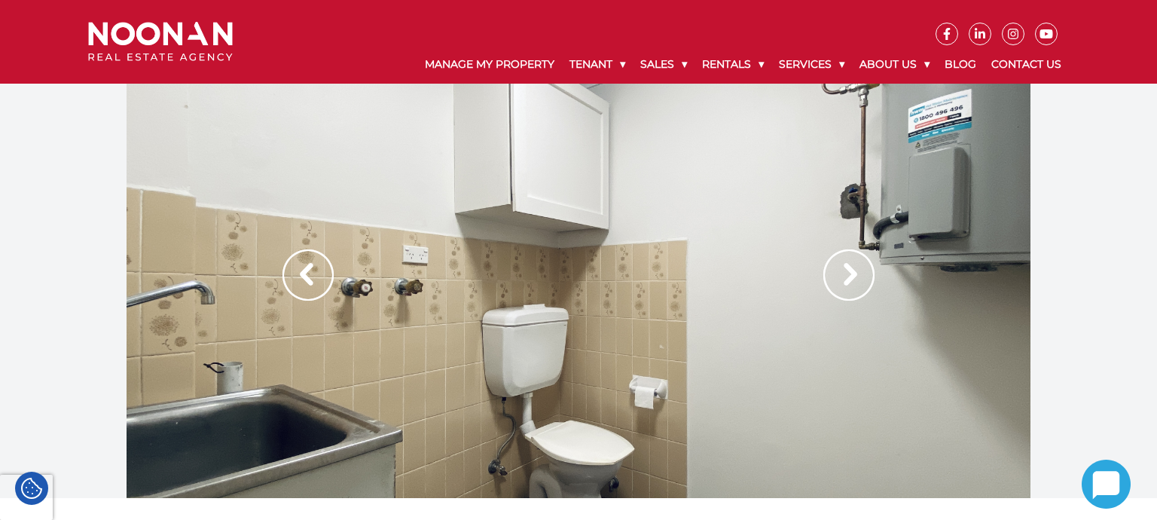
click at [832, 286] on img at bounding box center [848, 274] width 51 height 51
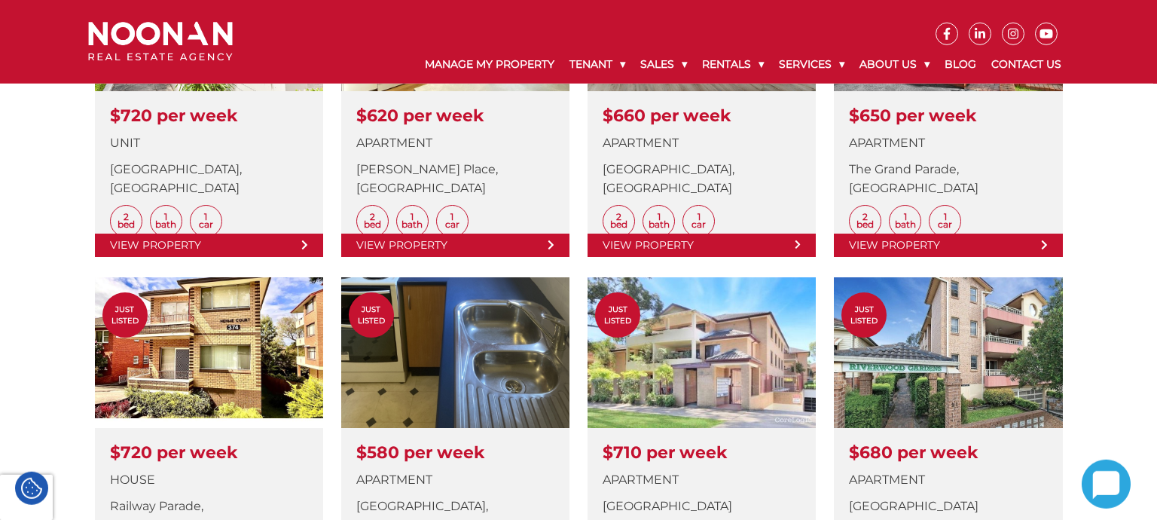
scroll to position [636, 0]
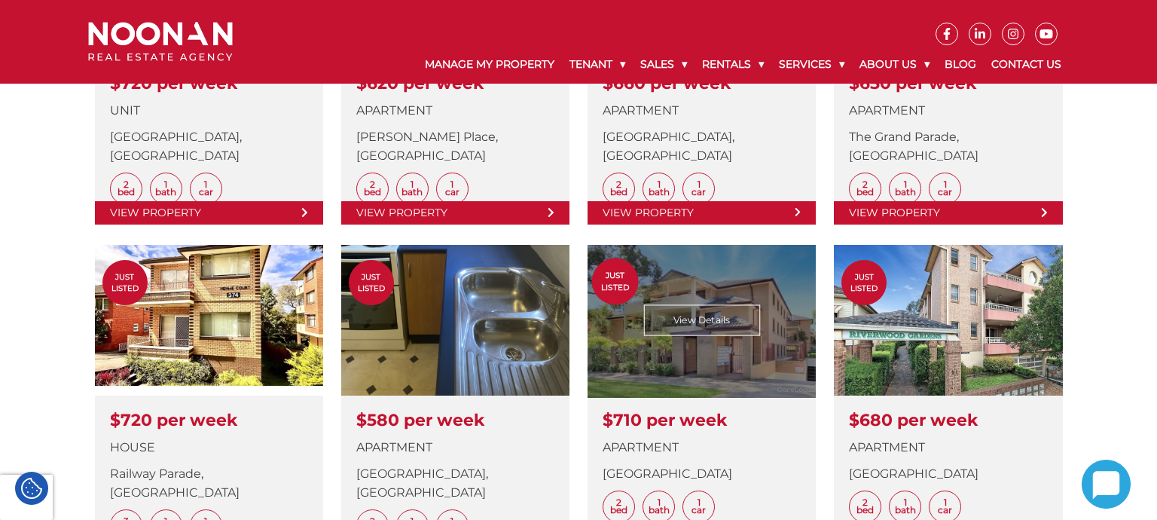
click at [713, 373] on link at bounding box center [702, 403] width 228 height 316
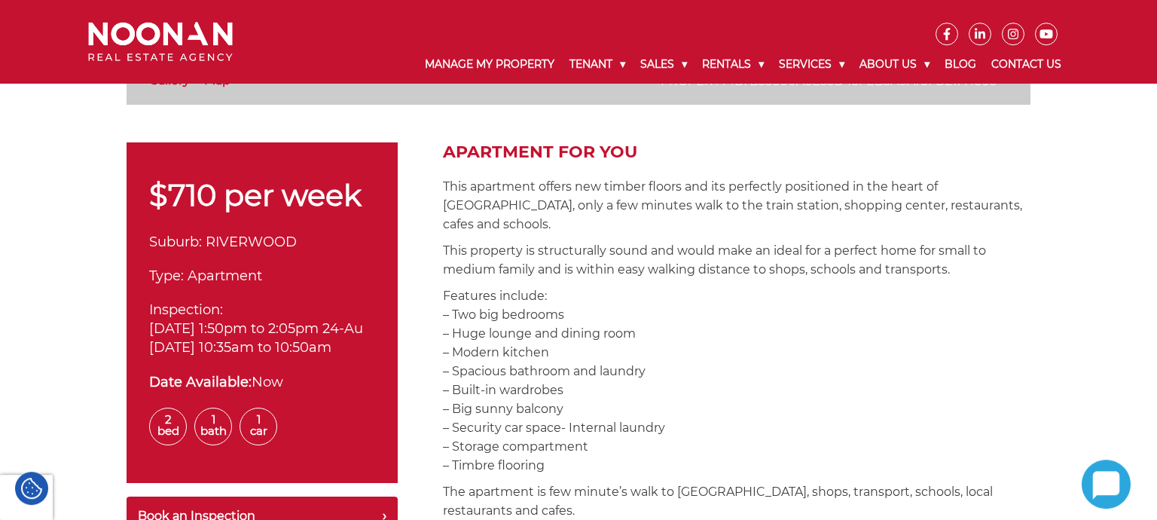
scroll to position [477, 0]
